Goal: Find specific page/section: Find specific page/section

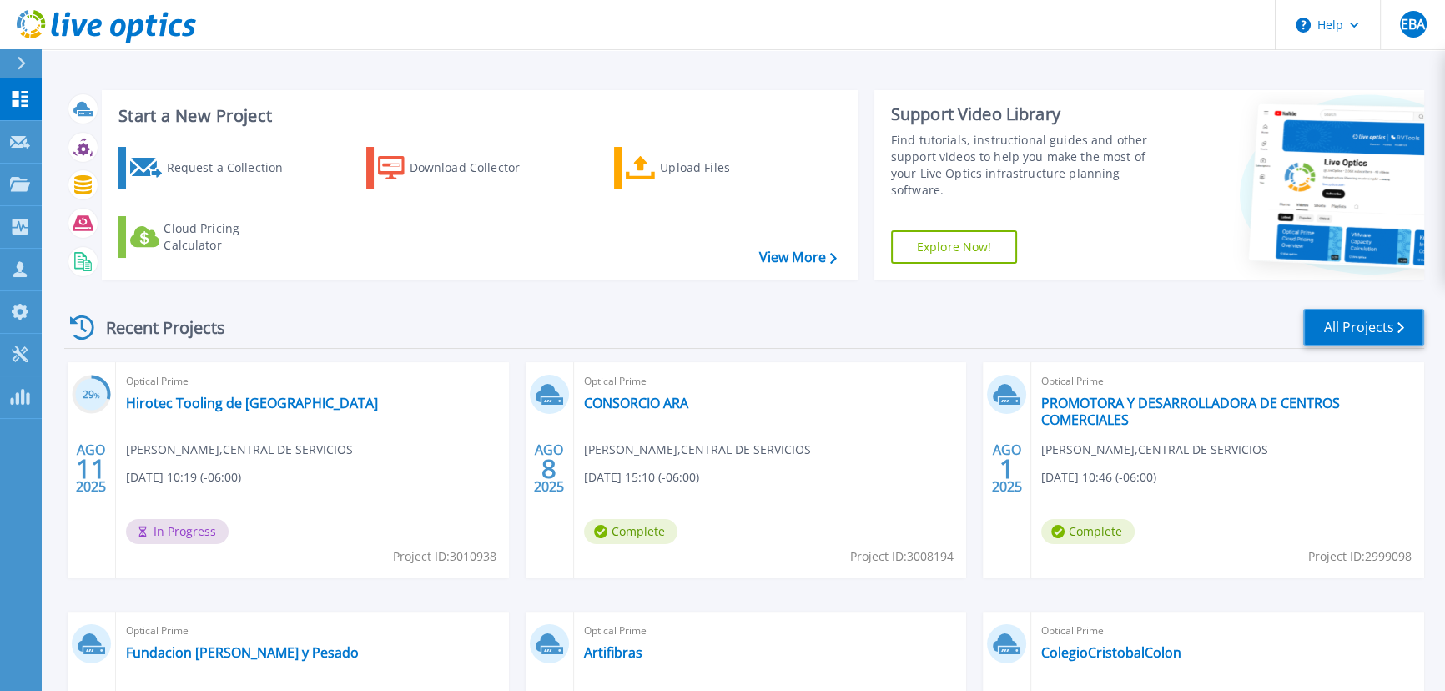
click at [1382, 335] on link "All Projects" at bounding box center [1364, 328] width 121 height 38
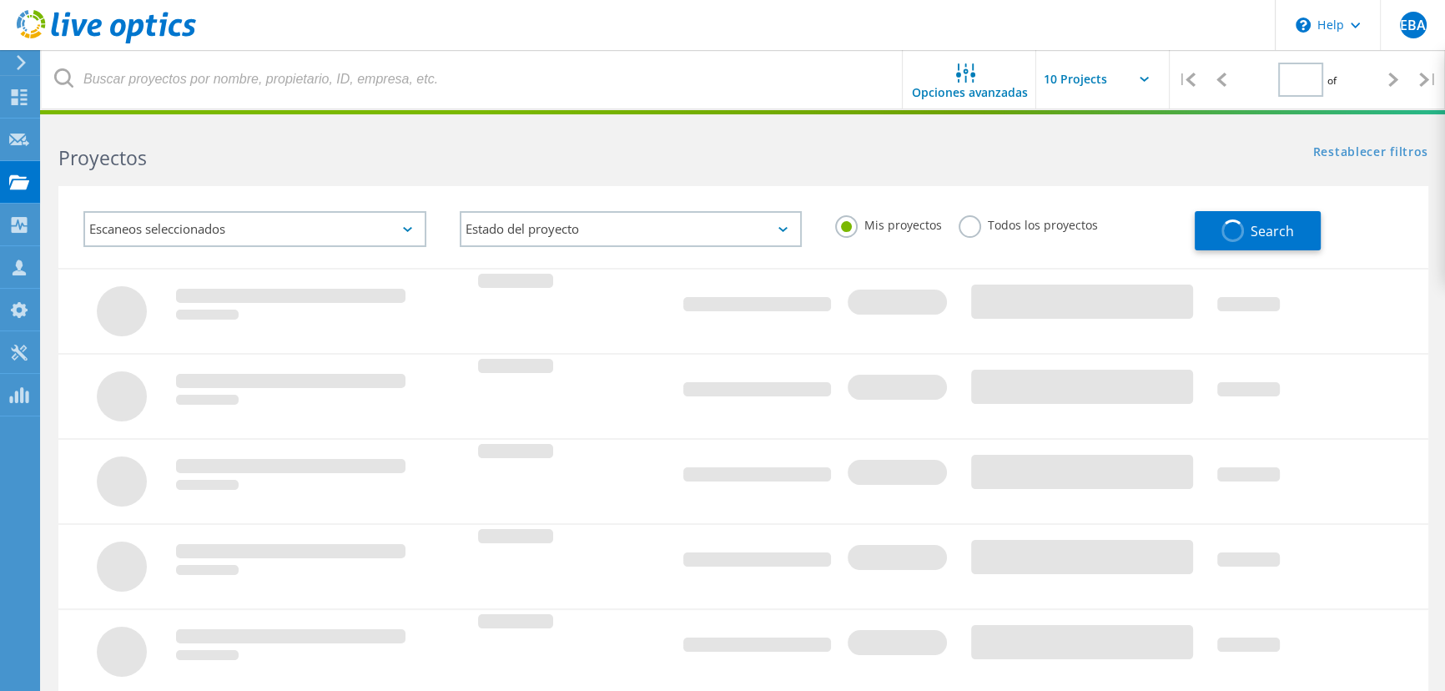
type input "1"
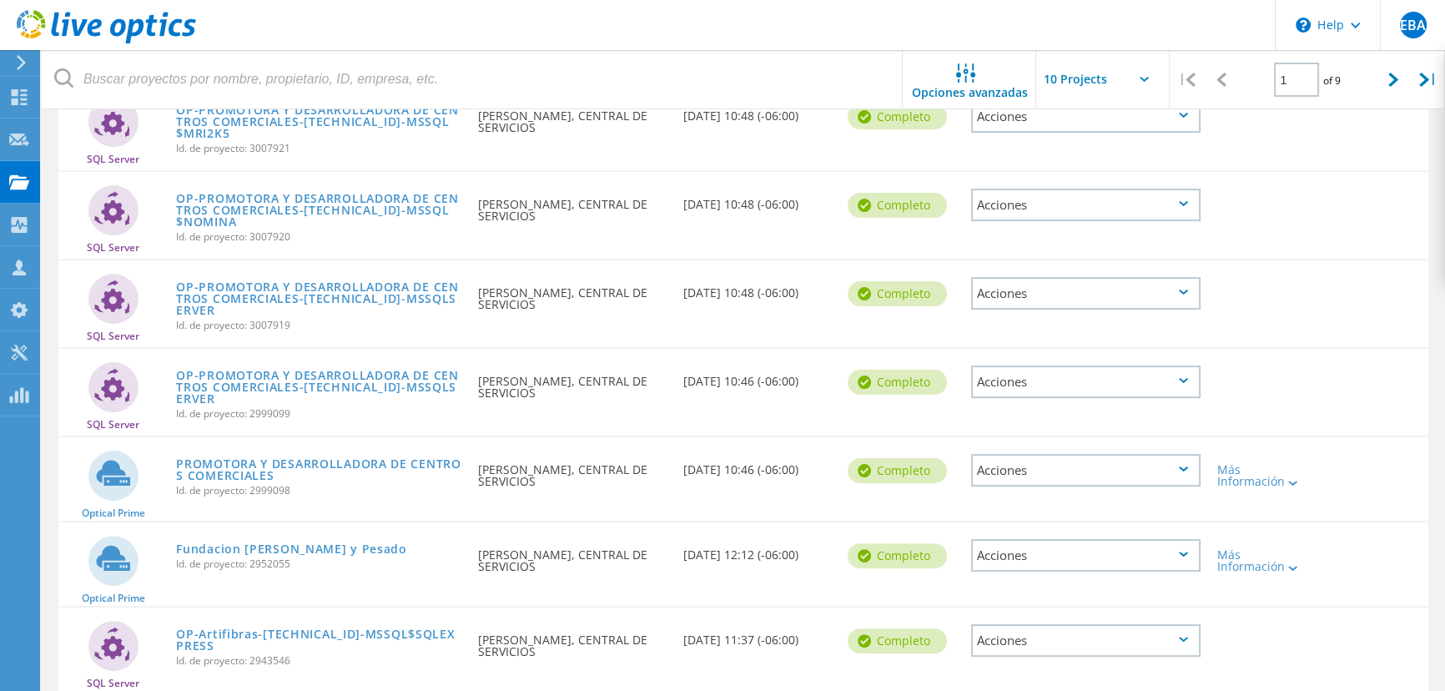
scroll to position [582, 0]
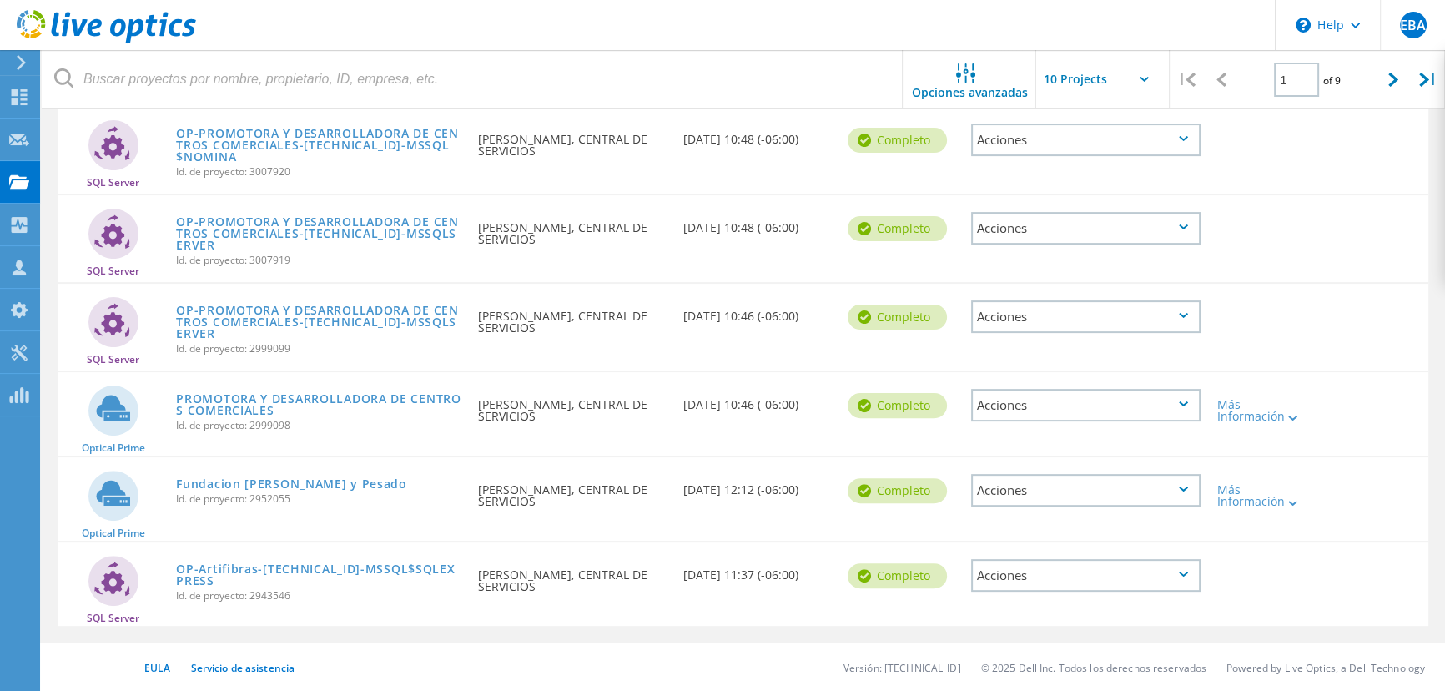
click at [1068, 61] on input "text" at bounding box center [1119, 79] width 167 height 58
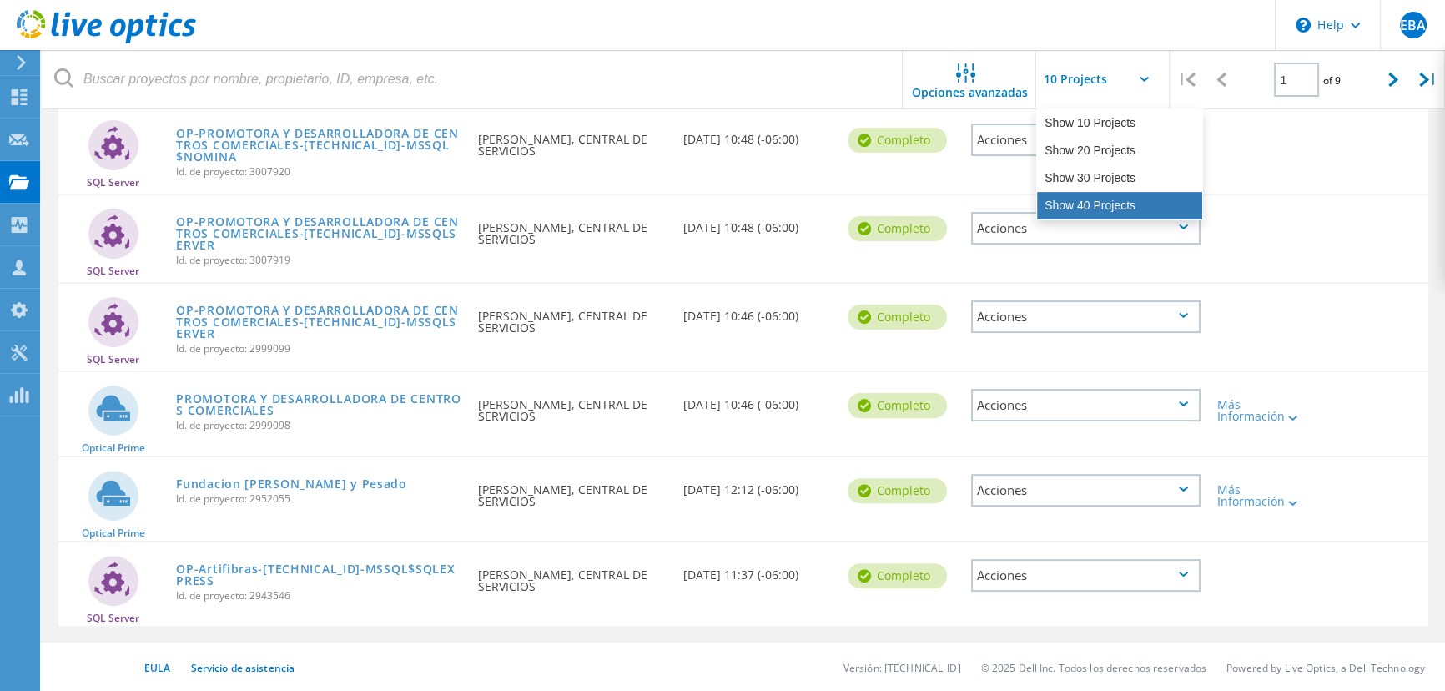
click at [1082, 207] on div "Show 40 Projects" at bounding box center [1119, 206] width 165 height 28
type input "Show 40 Projects"
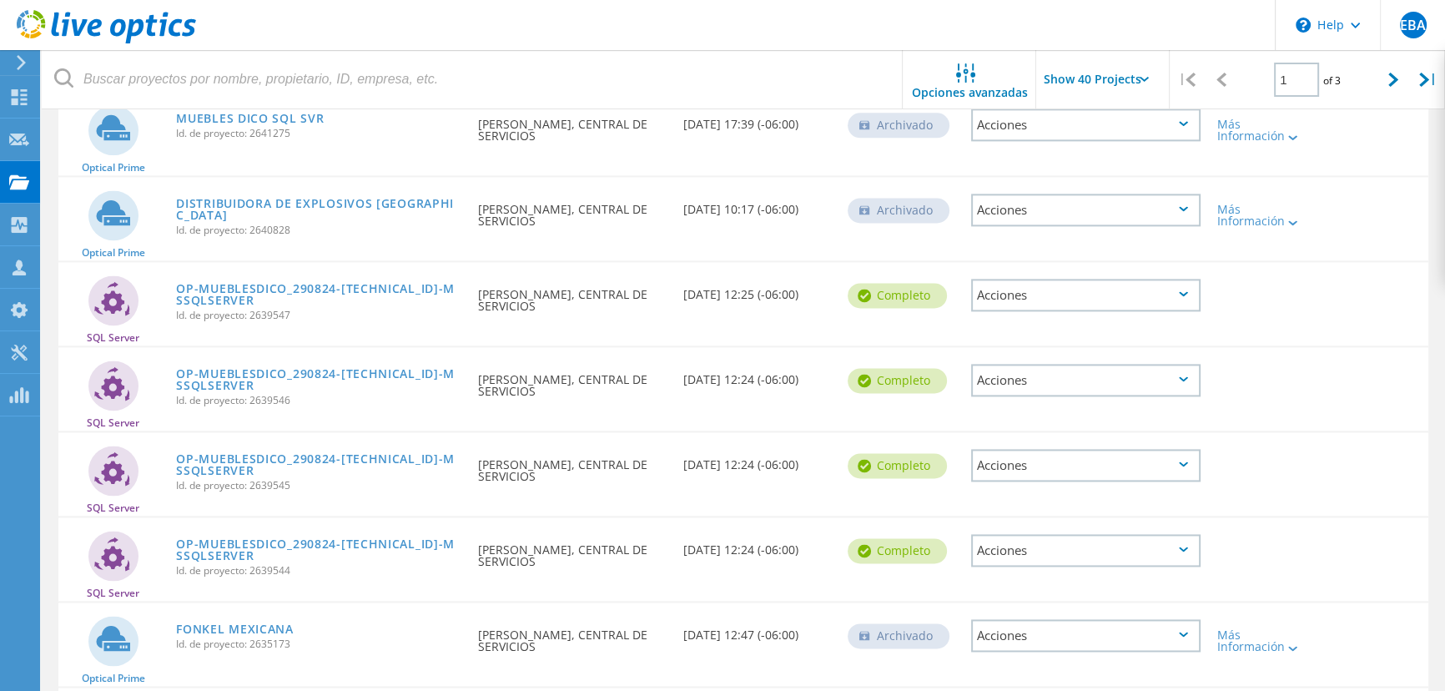
scroll to position [3010, 0]
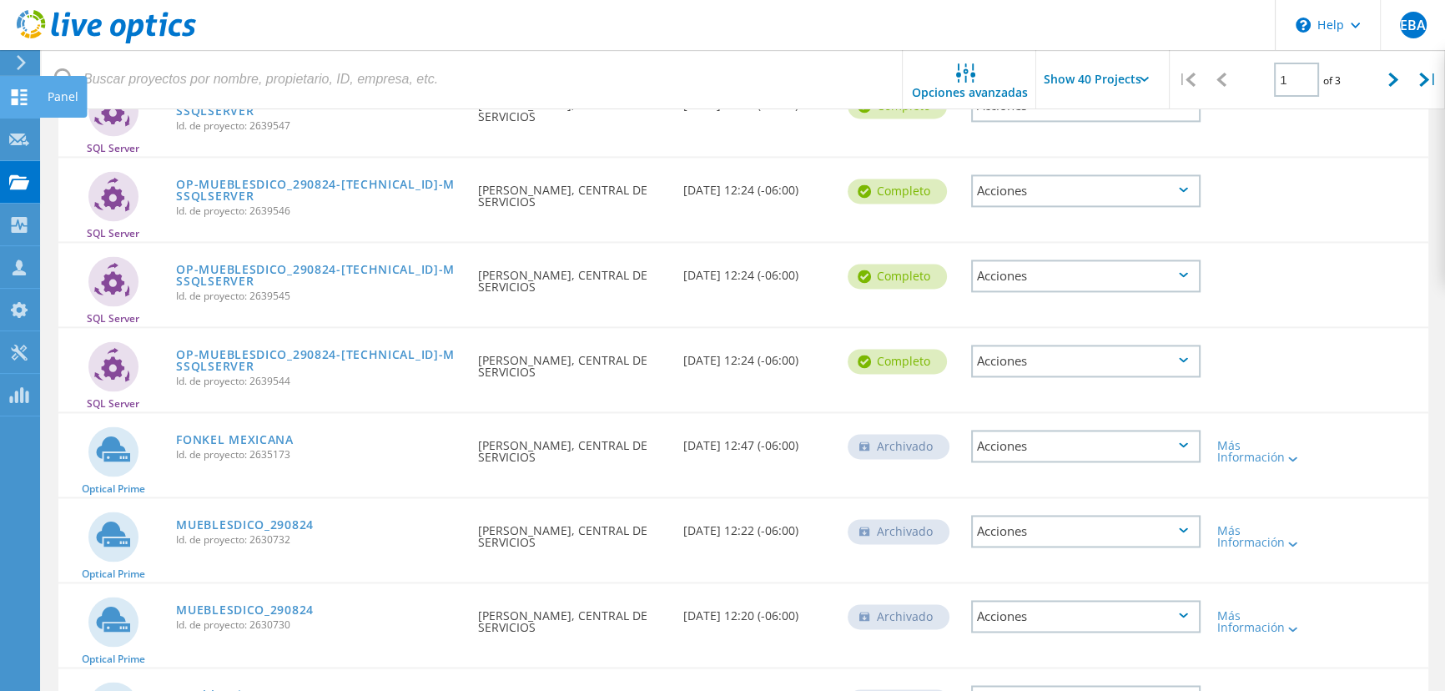
click at [15, 91] on use at bounding box center [20, 97] width 16 height 16
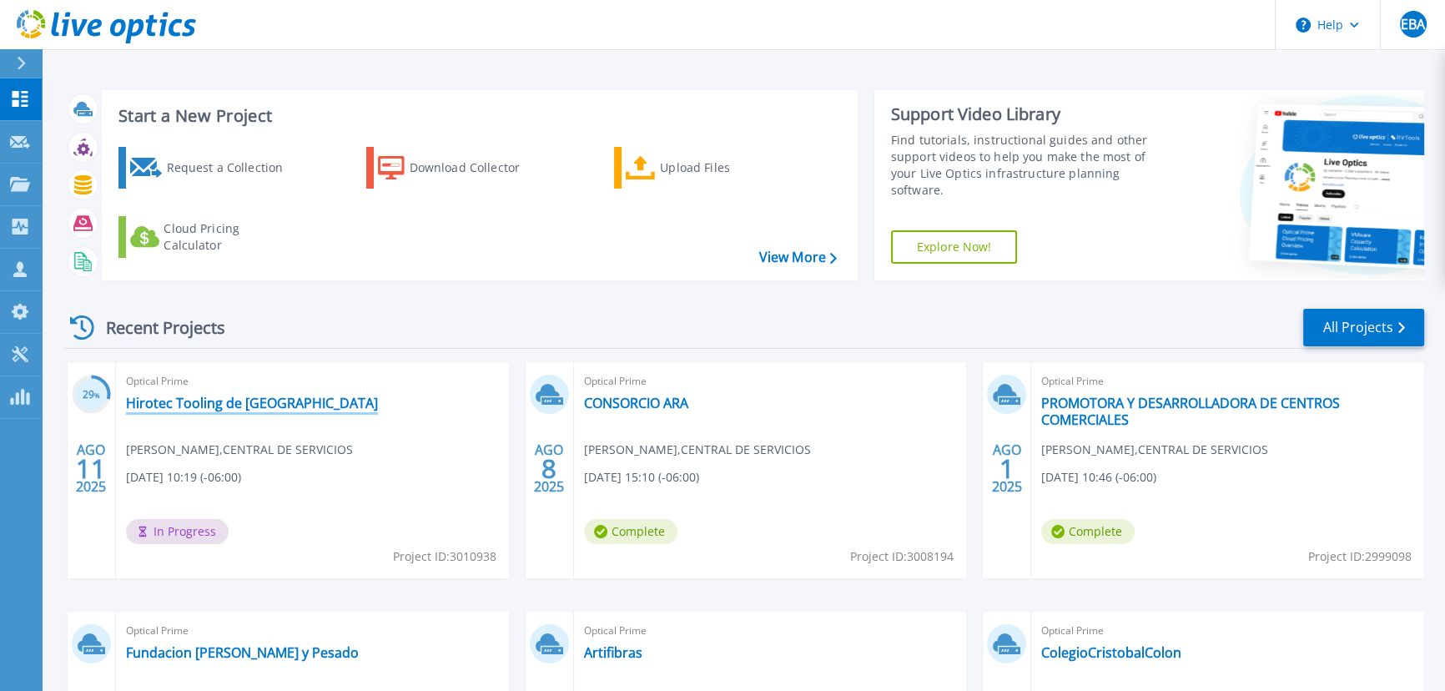
click at [199, 401] on link "Hirotec Tooling de [GEOGRAPHIC_DATA]" at bounding box center [252, 403] width 252 height 17
